Goal: Transaction & Acquisition: Purchase product/service

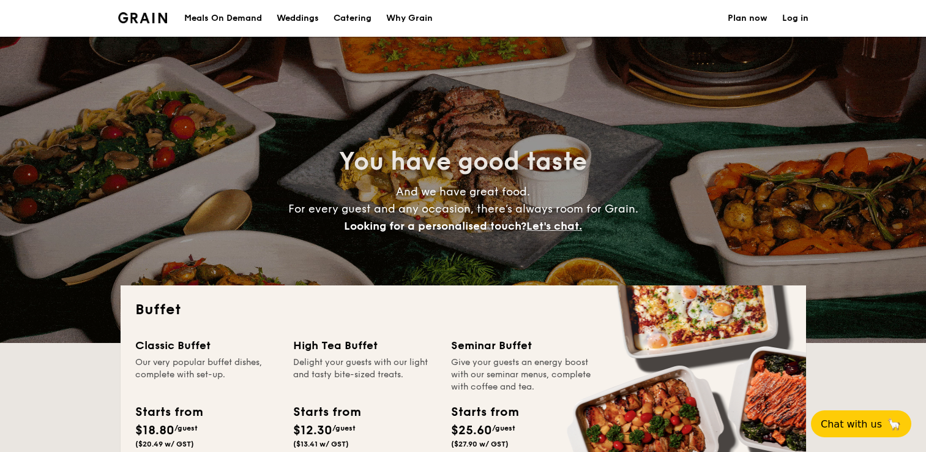
select select
click at [408, 20] on div "Why Grain" at bounding box center [409, 18] width 47 height 37
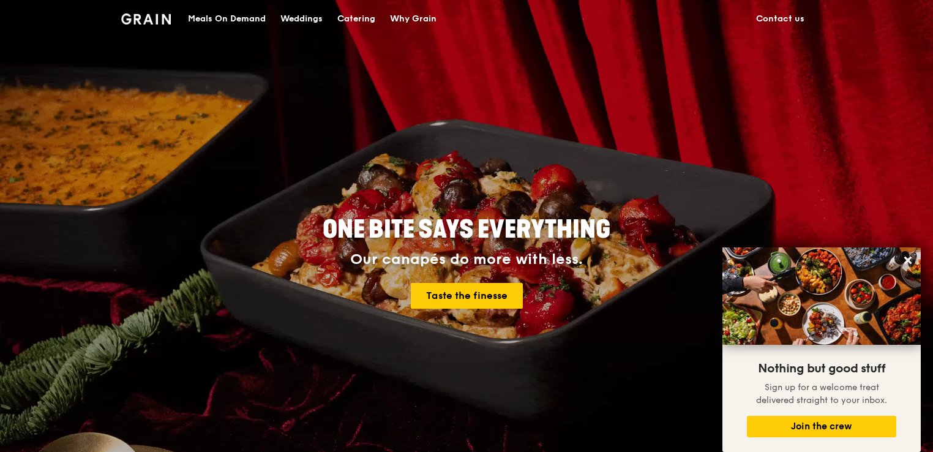
click at [415, 21] on div "Why Grain" at bounding box center [413, 19] width 47 height 37
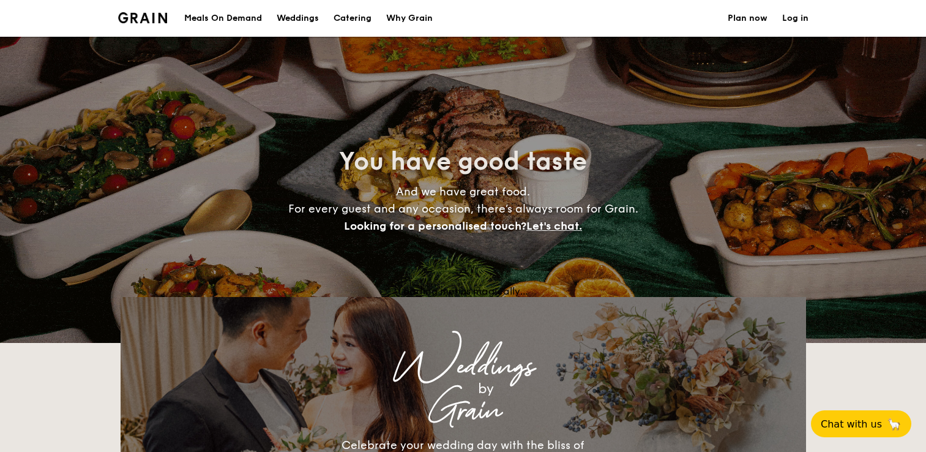
select select
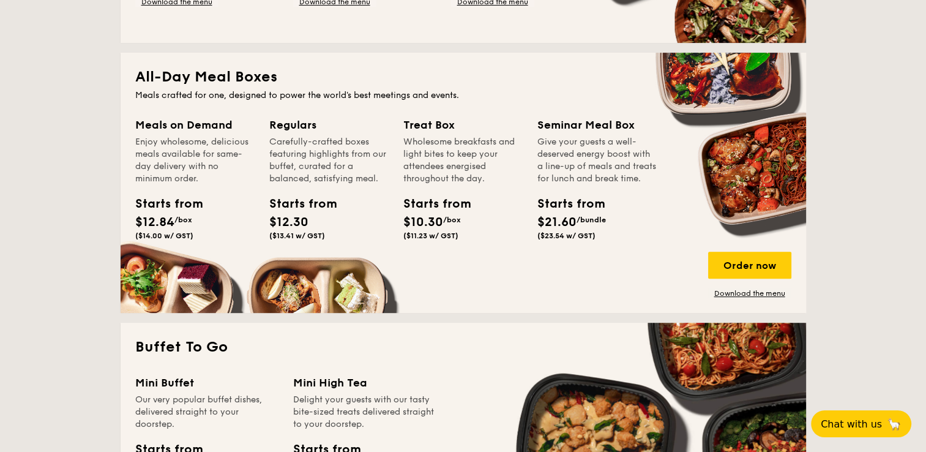
scroll to position [507, 0]
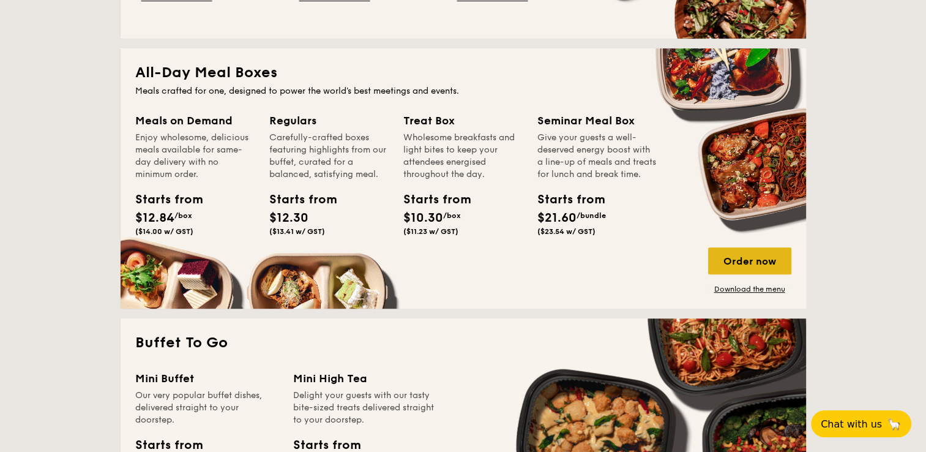
click at [728, 263] on div "Order now" at bounding box center [749, 260] width 83 height 27
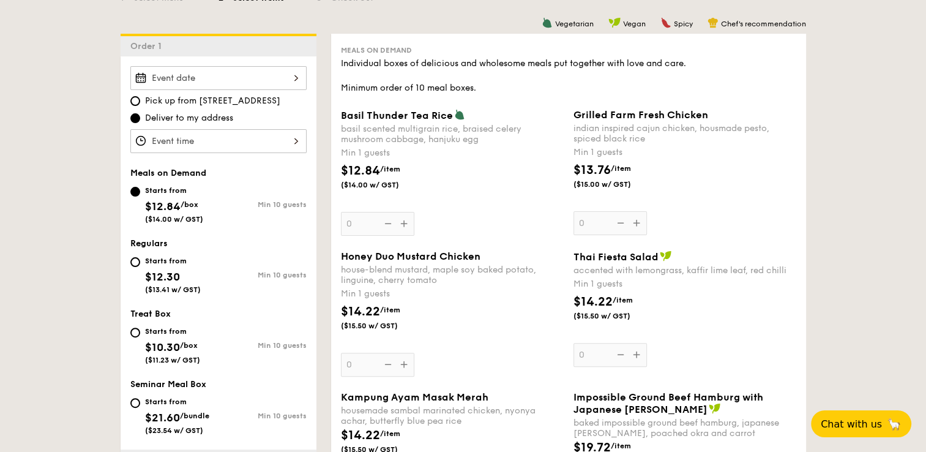
scroll to position [269, 0]
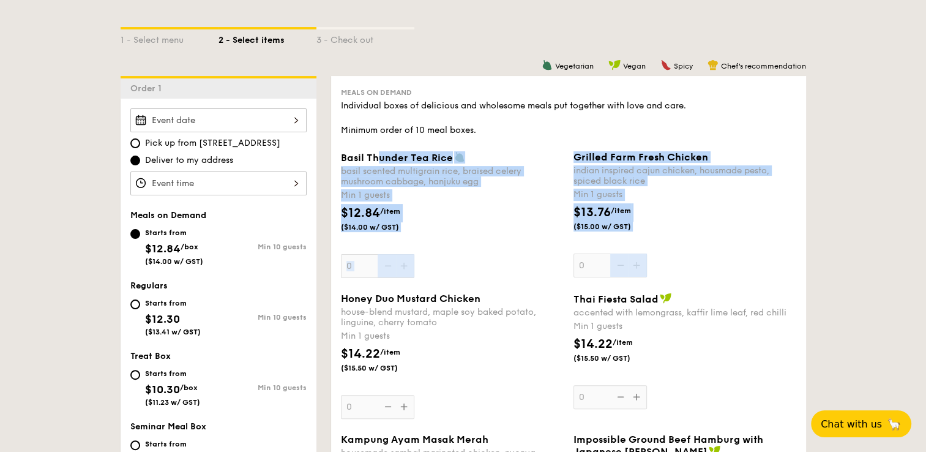
drag, startPoint x: 380, startPoint y: 155, endPoint x: 575, endPoint y: 242, distance: 213.2
click at [583, 244] on div "Basil Thunder Tea Rice basil scented multigrain rice, braised celery mushroom c…" at bounding box center [568, 221] width 465 height 141
drag, startPoint x: 575, startPoint y: 242, endPoint x: 515, endPoint y: 229, distance: 60.9
click at [515, 229] on div "$12.84 /item ($14.00 w/ GST)" at bounding box center [452, 225] width 233 height 43
click at [414, 254] on input "0" at bounding box center [377, 266] width 73 height 24
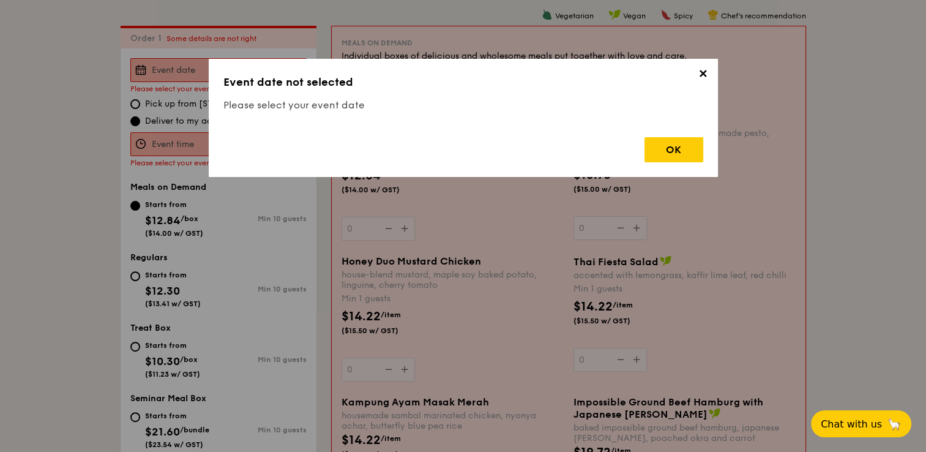
scroll to position [327, 0]
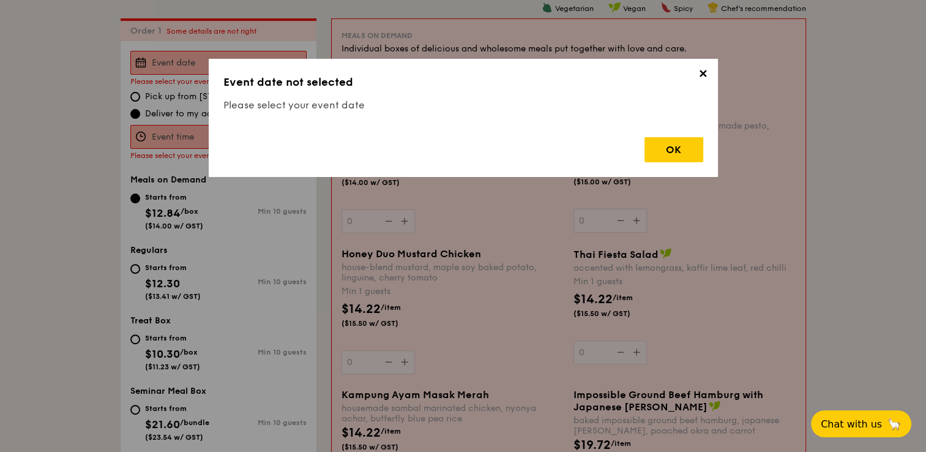
click at [697, 73] on span "✕" at bounding box center [703, 75] width 17 height 17
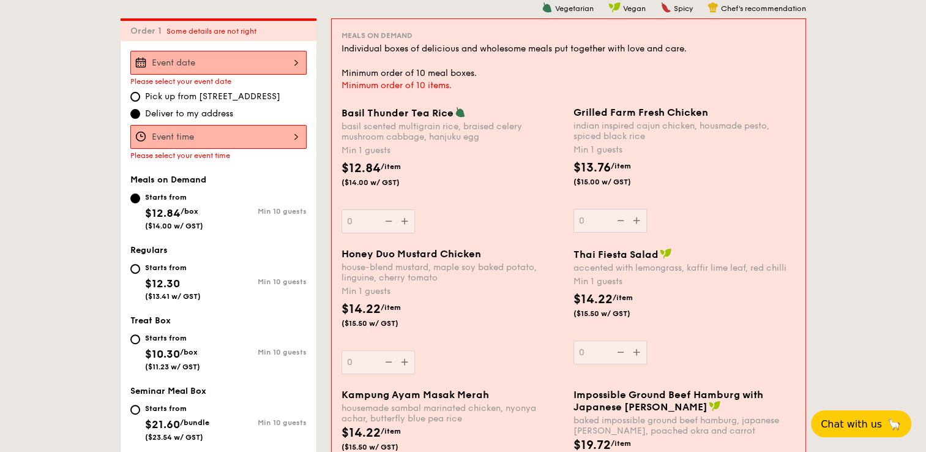
scroll to position [0, 0]
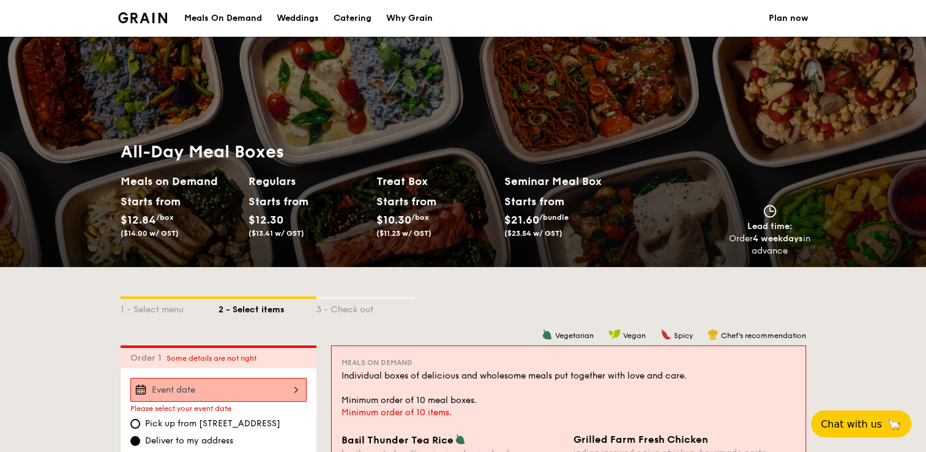
click at [234, 20] on div "Meals On Demand" at bounding box center [223, 18] width 78 height 37
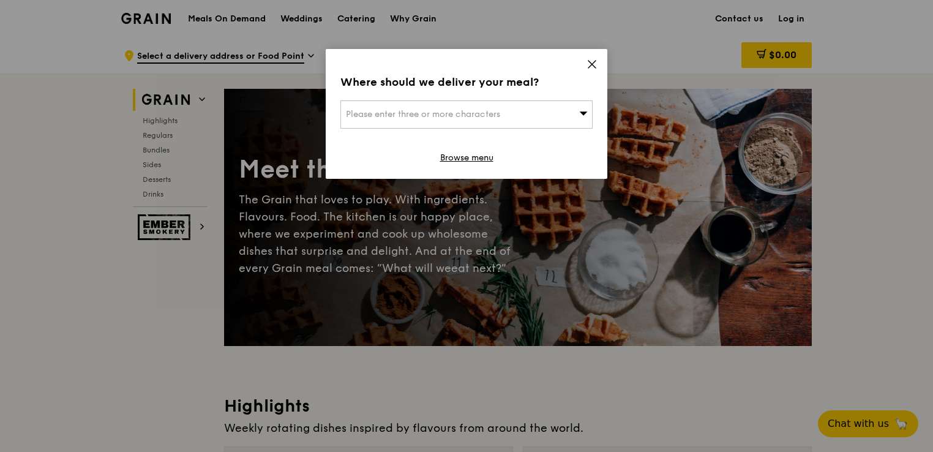
click at [588, 62] on icon at bounding box center [591, 64] width 11 height 11
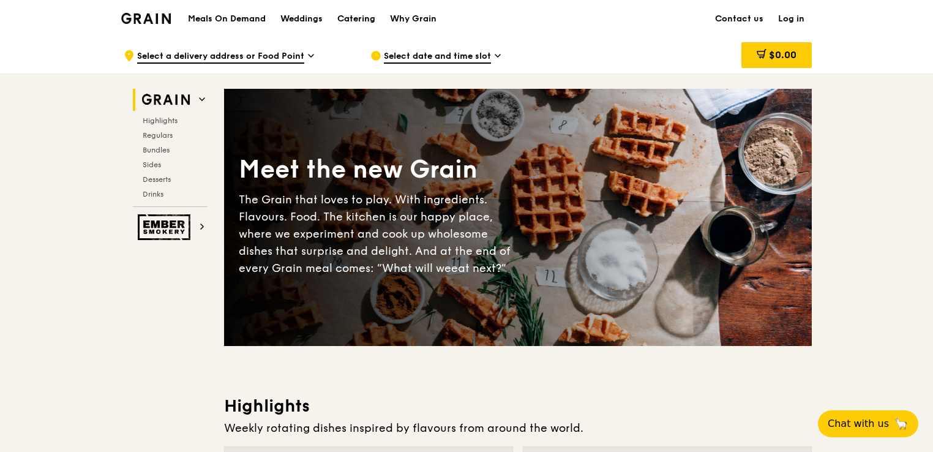
click at [354, 17] on div "Catering" at bounding box center [356, 19] width 38 height 37
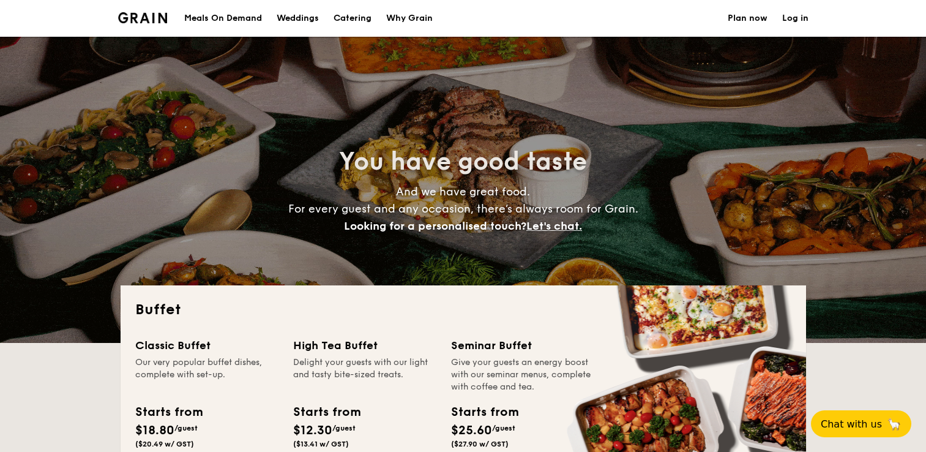
select select
